Goal: Navigation & Orientation: Find specific page/section

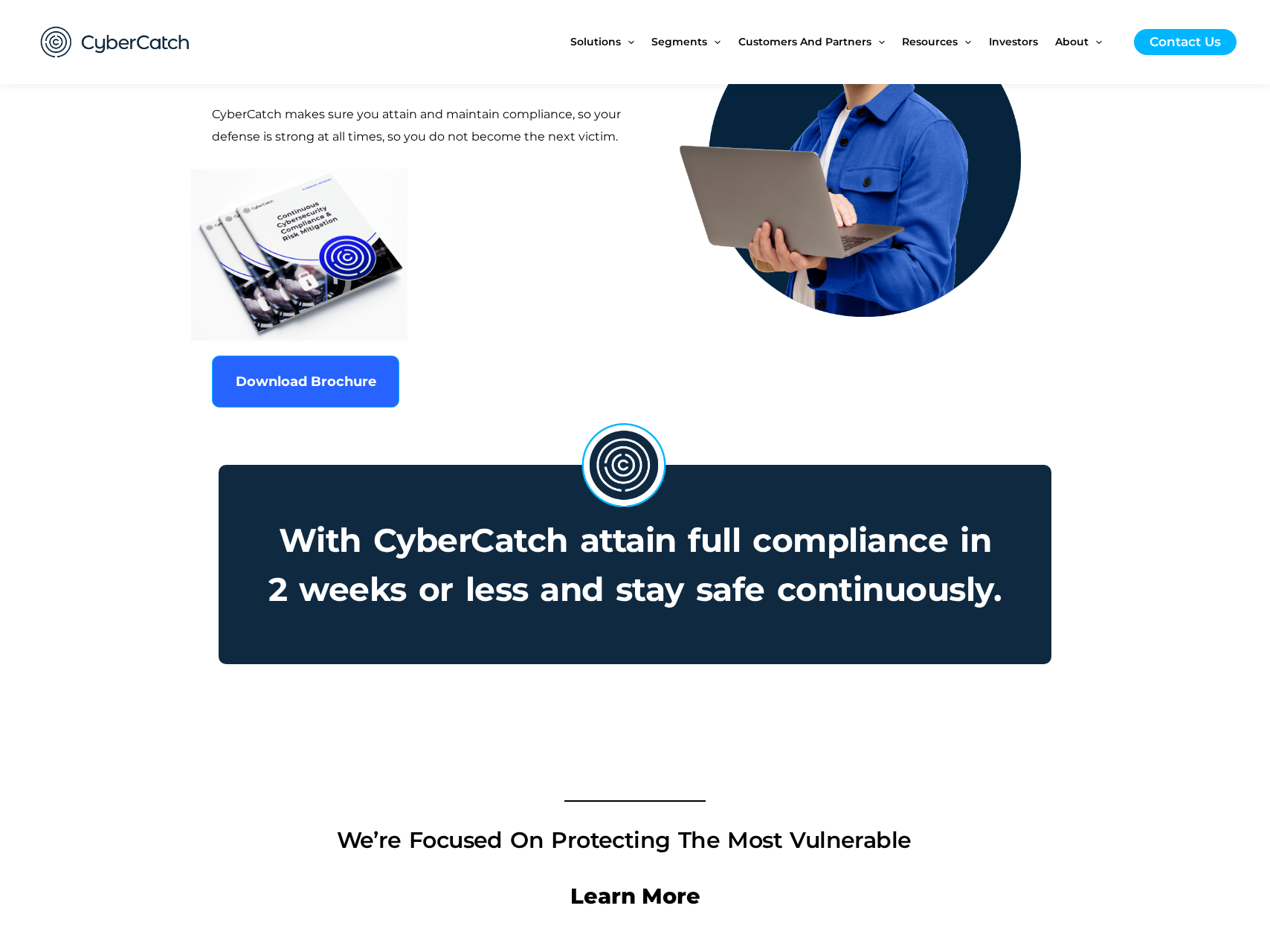
scroll to position [1082, 0]
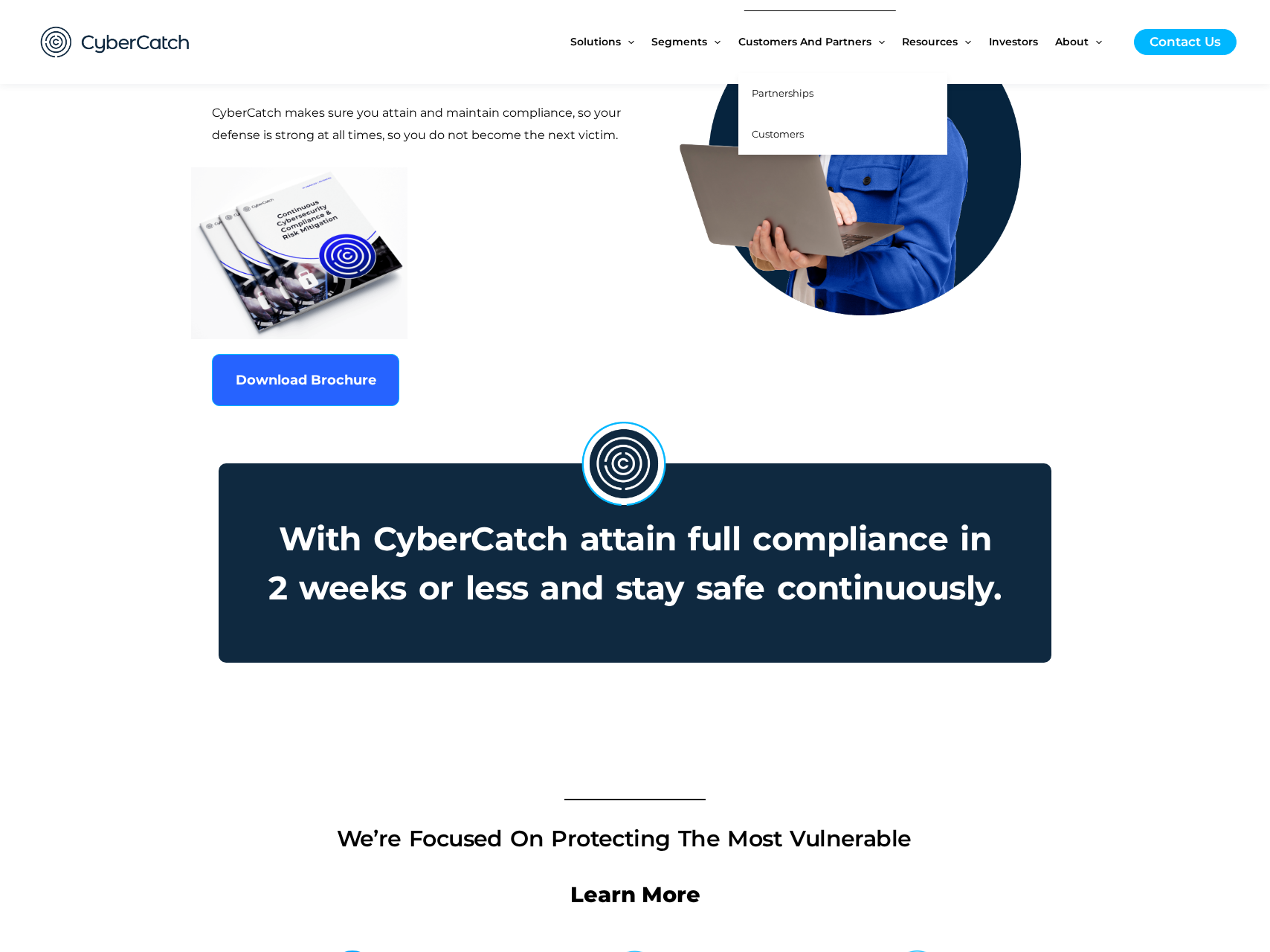
click at [775, 128] on span "Customers" at bounding box center [777, 134] width 52 height 12
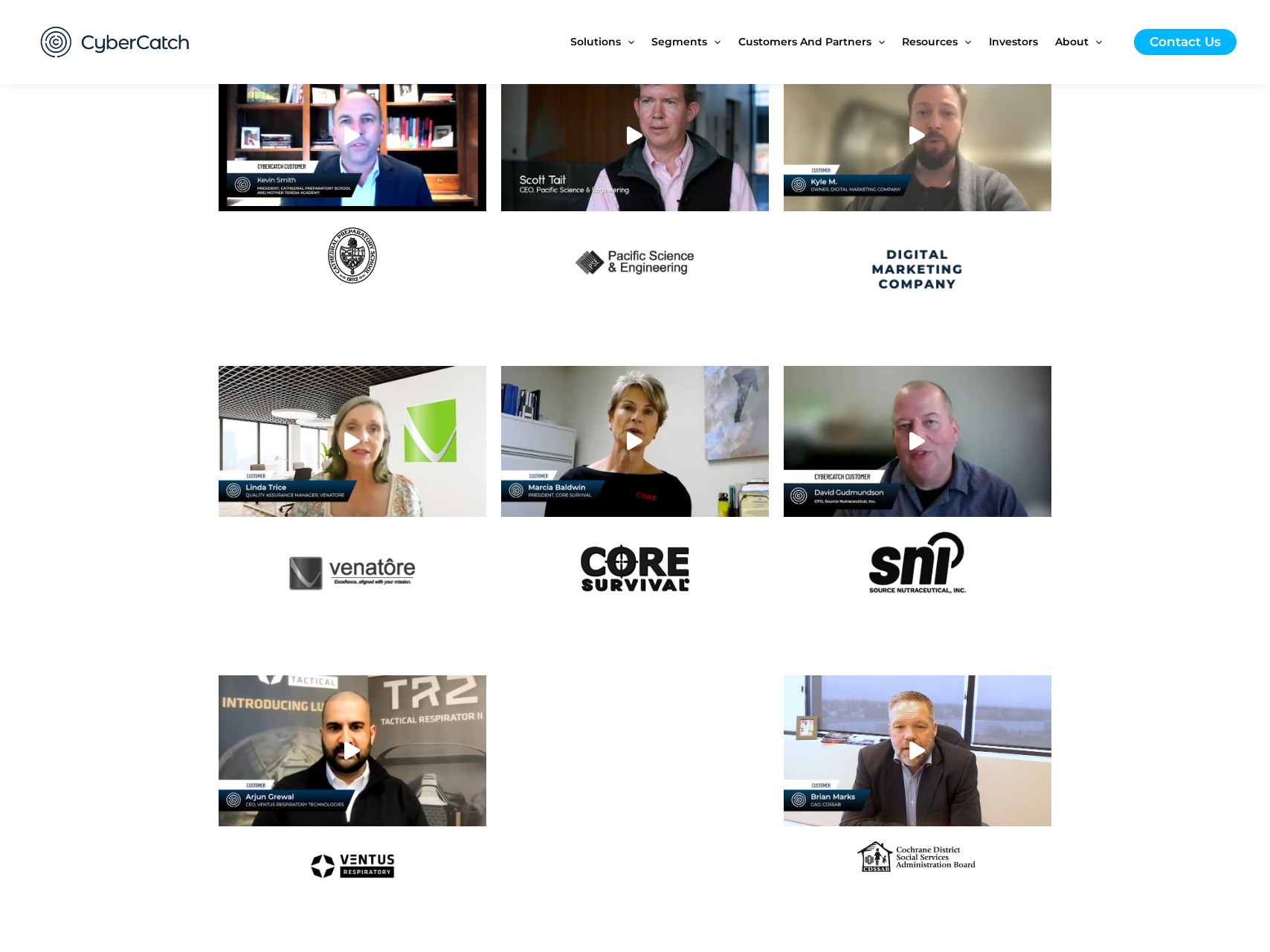
scroll to position [860, 0]
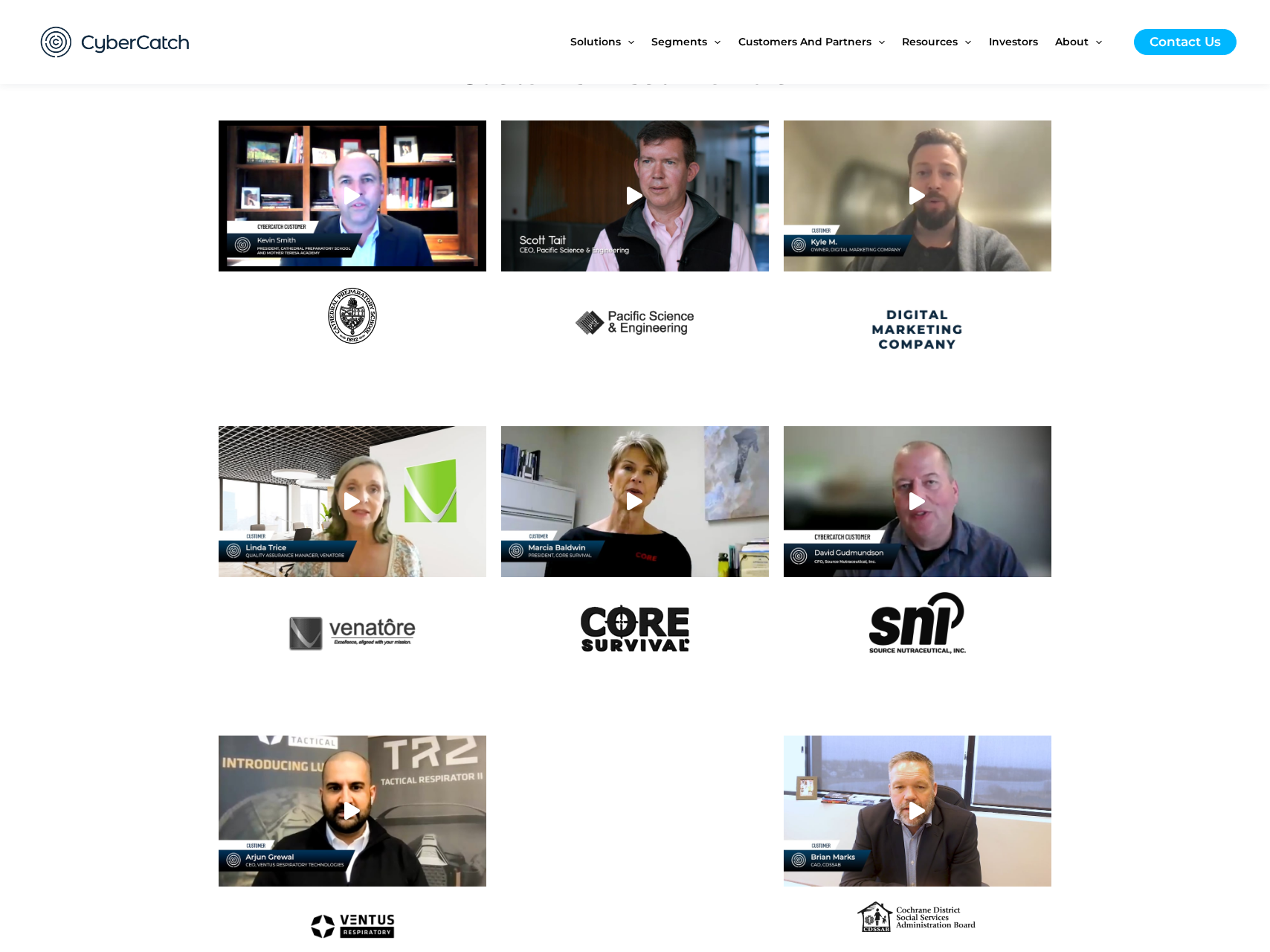
click at [377, 316] on img at bounding box center [352, 316] width 59 height 59
click at [344, 316] on img at bounding box center [352, 316] width 59 height 59
click at [299, 207] on div at bounding box center [352, 196] width 268 height 150
